Goal: Information Seeking & Learning: Find specific fact

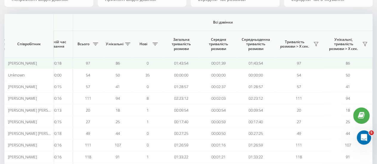
scroll to position [63, 0]
drag, startPoint x: 196, startPoint y: 63, endPoint x: 170, endPoint y: 63, distance: 26.8
click at [170, 63] on td "01:43:54" at bounding box center [180, 63] width 37 height 12
copy td "01:43:54"
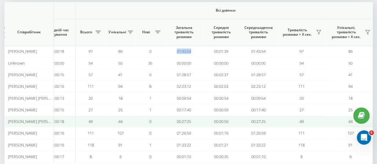
scroll to position [0, 460]
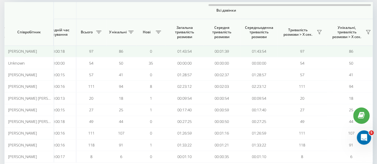
click at [163, 52] on td "0" at bounding box center [151, 52] width 30 height 12
drag, startPoint x: 196, startPoint y: 52, endPoint x: 169, endPoint y: 53, distance: 26.2
click at [169, 53] on td "01:43:54" at bounding box center [184, 52] width 37 height 12
copy td "01:43:54"
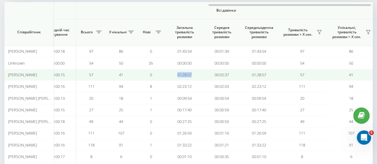
drag, startPoint x: 196, startPoint y: 73, endPoint x: 174, endPoint y: 73, distance: 21.8
click at [174, 73] on td "01:28:57" at bounding box center [184, 75] width 37 height 12
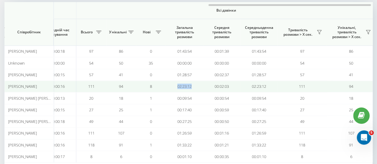
drag, startPoint x: 201, startPoint y: 86, endPoint x: 177, endPoint y: 85, distance: 24.2
click at [177, 85] on td "02:23:12" at bounding box center [184, 87] width 37 height 12
copy td "02:23:12"
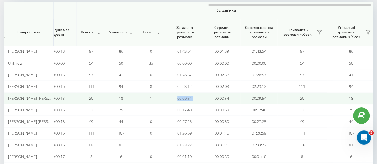
drag, startPoint x: 210, startPoint y: 98, endPoint x: 167, endPoint y: 93, distance: 43.6
copy td "00:09:54"
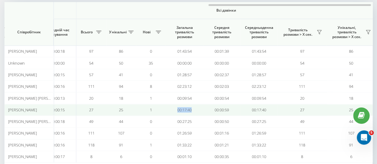
drag, startPoint x: 195, startPoint y: 109, endPoint x: 166, endPoint y: 110, distance: 29.2
click at [166, 110] on td "00:17:40" at bounding box center [184, 110] width 37 height 12
copy td "00:17:40"
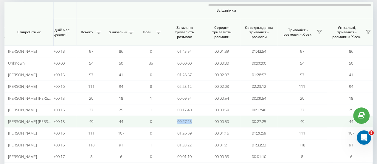
drag, startPoint x: 196, startPoint y: 119, endPoint x: 159, endPoint y: 119, distance: 36.1
copy tr "00:27:25"
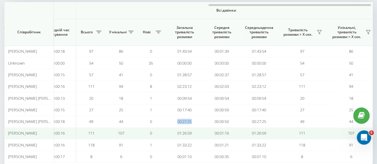
scroll to position [94, 0]
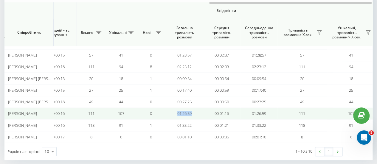
drag, startPoint x: 189, startPoint y: 112, endPoint x: 162, endPoint y: 114, distance: 27.0
copy tr "01:26:59"
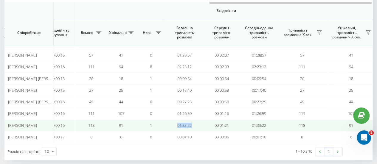
drag, startPoint x: 193, startPoint y: 121, endPoint x: 162, endPoint y: 121, distance: 31.6
copy tr "01:33:22"
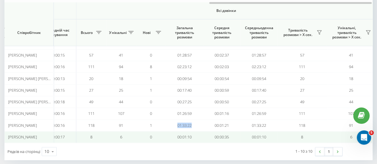
scroll to position [100, 0]
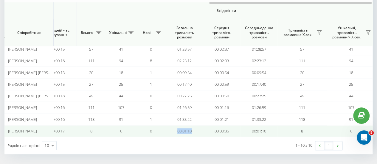
drag, startPoint x: 196, startPoint y: 129, endPoint x: 160, endPoint y: 131, distance: 35.5
copy tr "00:01:10"
